Goal: Book appointment/travel/reservation

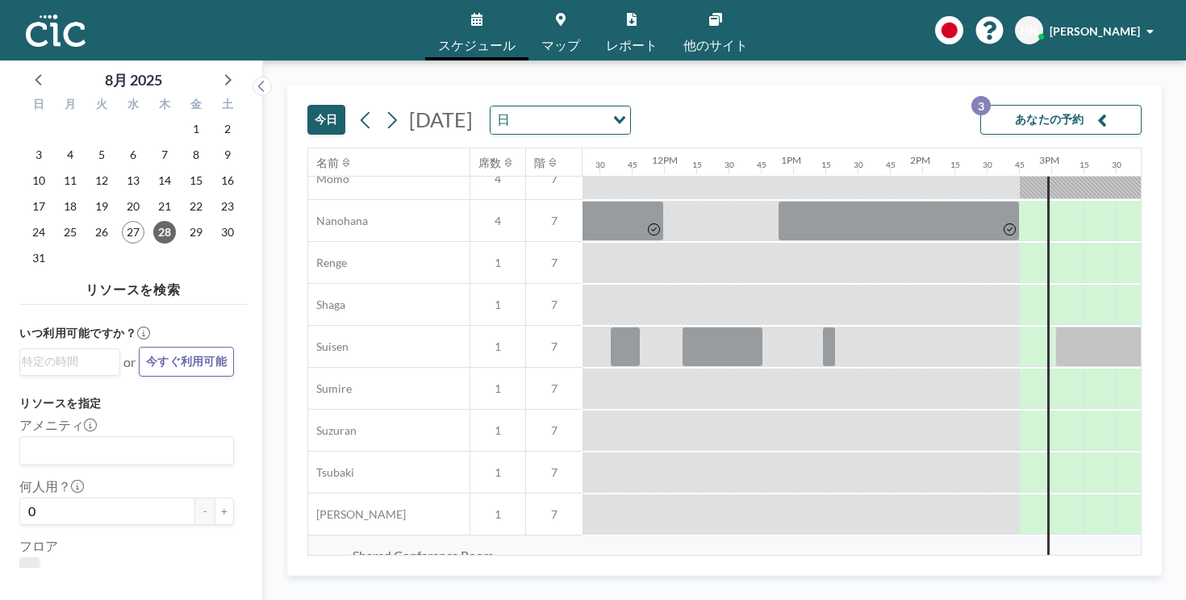
scroll to position [818, 1468]
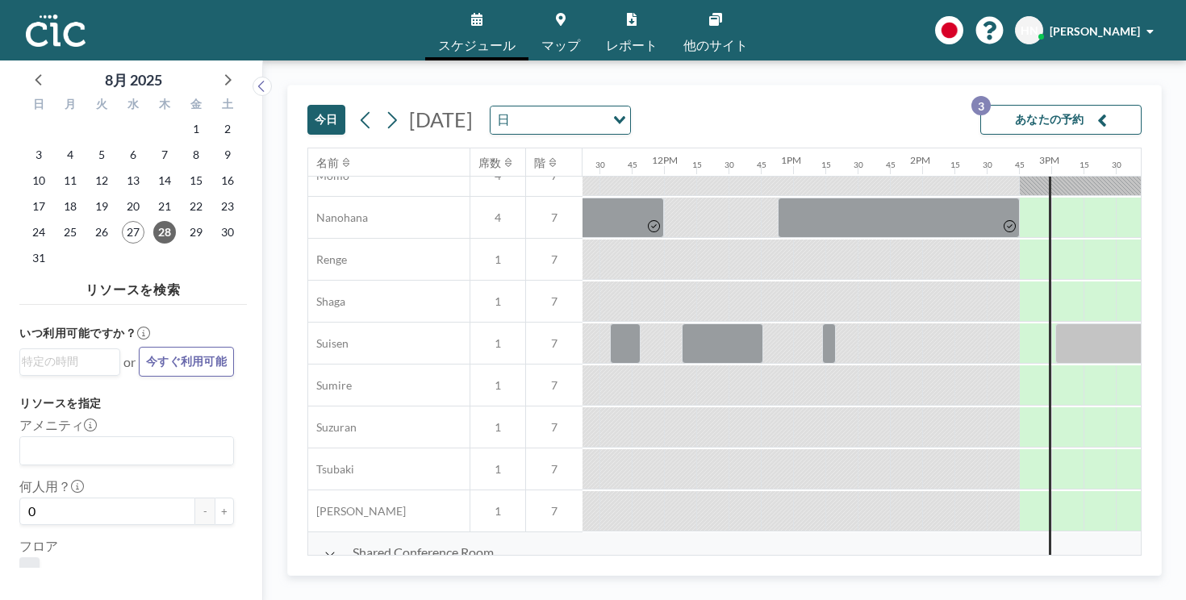
click at [709, 13] on icon at bounding box center [715, 19] width 13 height 13
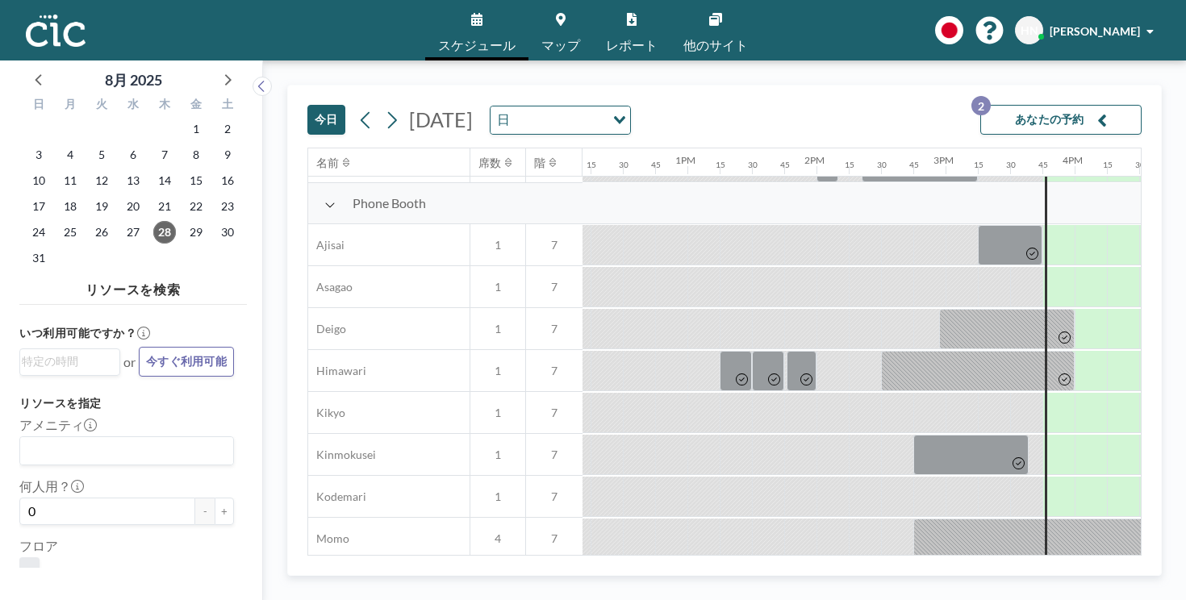
scroll to position [541, 1574]
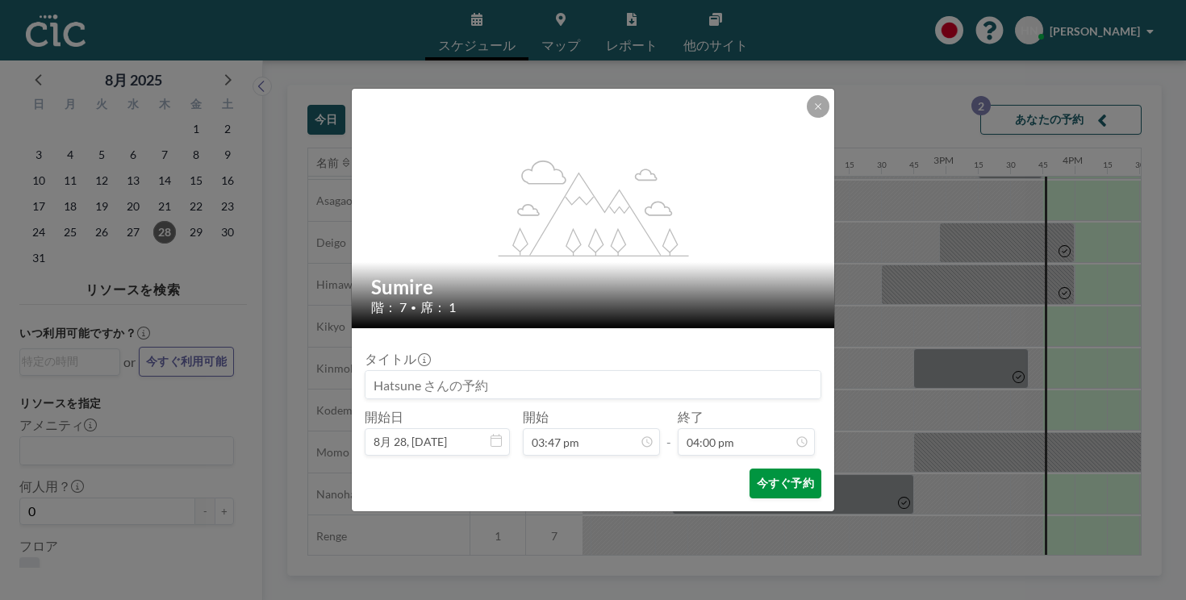
click at [755, 469] on button "今すぐ予約" at bounding box center [786, 484] width 72 height 30
